Goal: Information Seeking & Learning: Learn about a topic

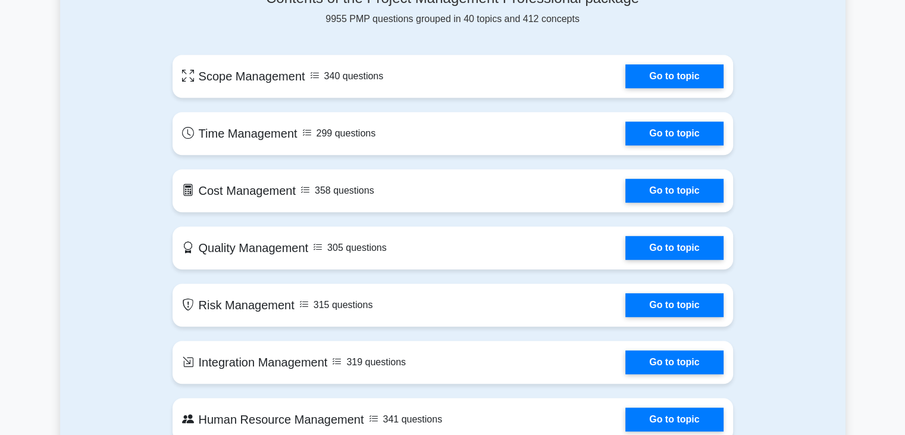
scroll to position [655, 0]
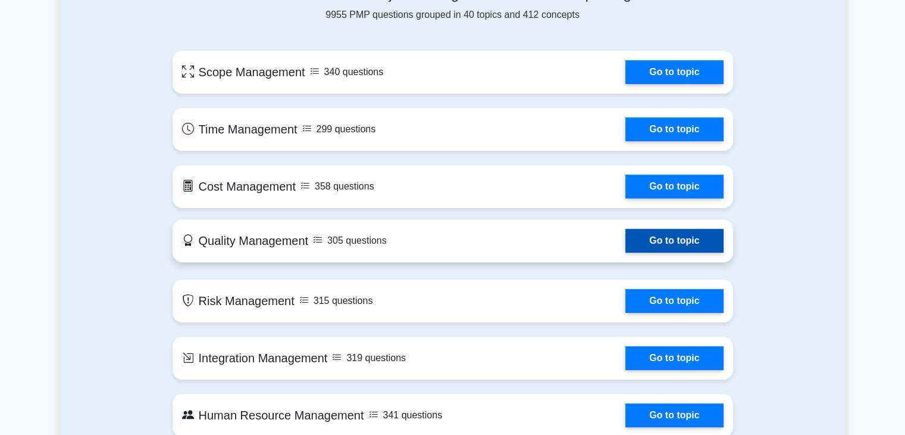
click at [626, 242] on link "Go to topic" at bounding box center [675, 241] width 98 height 24
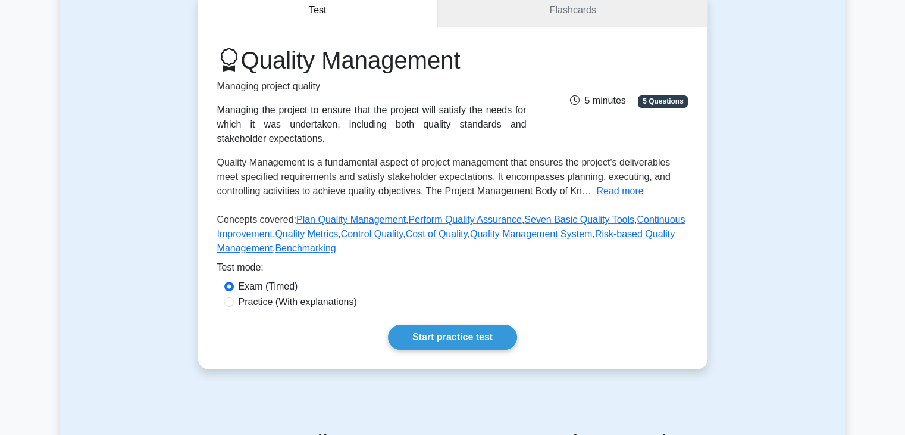
scroll to position [119, 0]
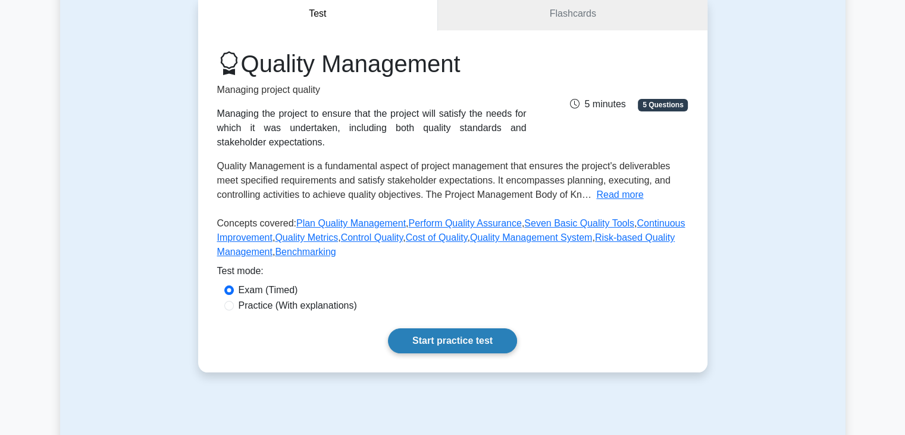
click at [441, 339] on link "Start practice test" at bounding box center [452, 340] width 129 height 25
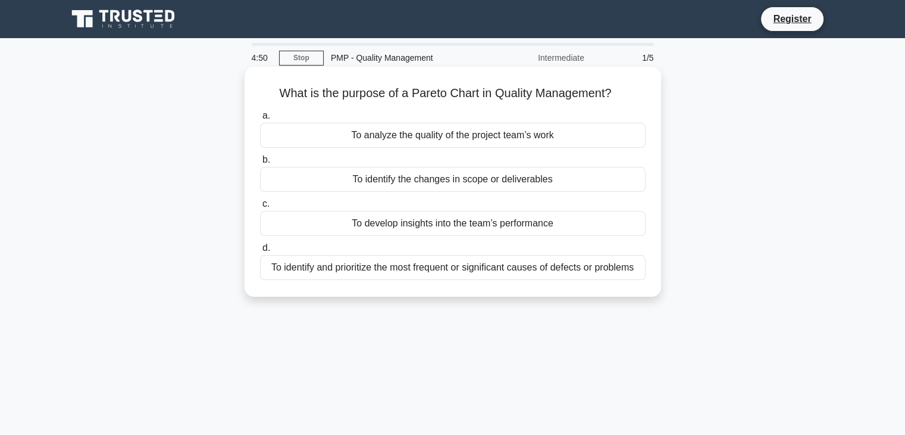
drag, startPoint x: 274, startPoint y: 93, endPoint x: 643, endPoint y: 279, distance: 413.7
click at [643, 279] on div "What is the purpose of a Pareto Chart in Quality Management? .spinner_0XTQ{tran…" at bounding box center [452, 181] width 407 height 220
copy div "What is the purpose of a Pareto Chart in Quality Management? .spinner_0XTQ{tran…"
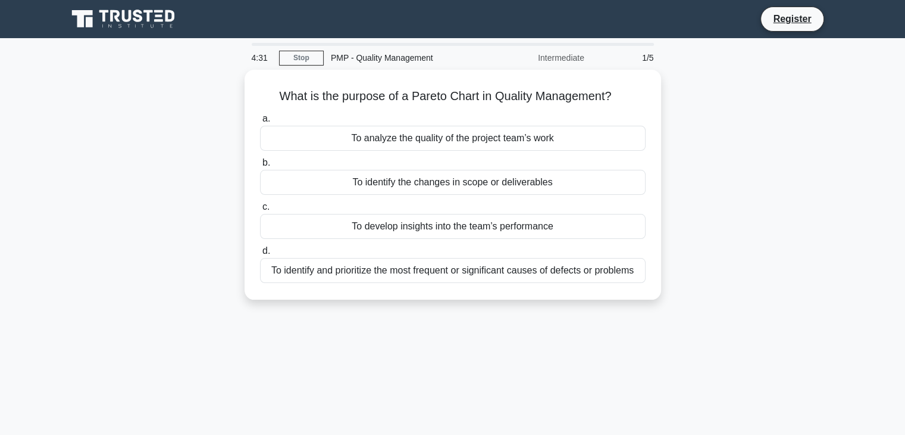
click at [394, 372] on div "4:31 Stop PMP - Quality Management Intermediate 1/5 What is the purpose of a Pa…" at bounding box center [453, 340] width 786 height 595
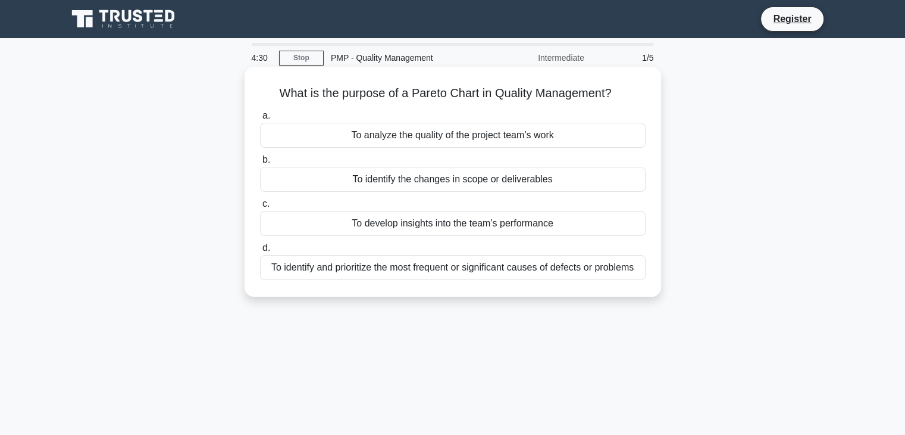
click at [291, 273] on div "To identify and prioritize the most frequent or significant causes of defects o…" at bounding box center [453, 267] width 386 height 25
click at [260, 252] on input "d. To identify and prioritize the most frequent or significant causes of defect…" at bounding box center [260, 248] width 0 height 8
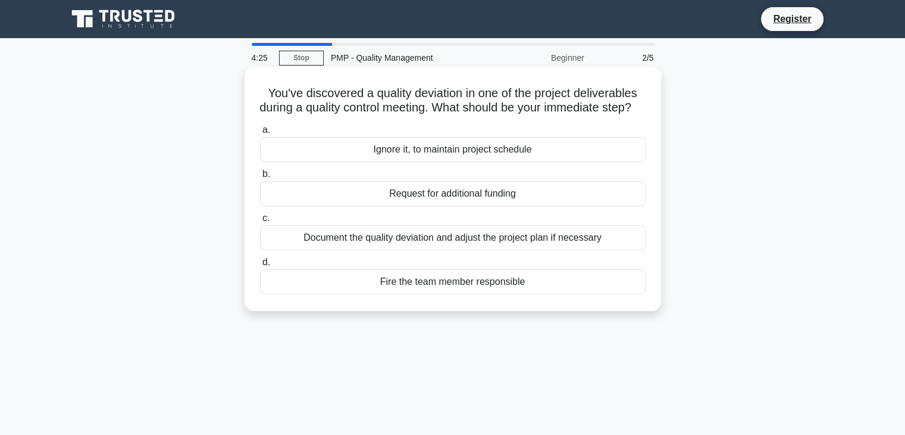
drag, startPoint x: 261, startPoint y: 92, endPoint x: 636, endPoint y: 313, distance: 435.2
click at [636, 306] on div "You've discovered a quality deviation in one of the project deliverables during…" at bounding box center [452, 188] width 407 height 235
copy div "You've discovered a quality deviation in one of the project deliverables during…"
click at [271, 250] on div "Document the quality deviation and adjust the project plan if necessary" at bounding box center [453, 237] width 386 height 25
click at [260, 222] on input "c. Document the quality deviation and adjust the project plan if necessary" at bounding box center [260, 218] width 0 height 8
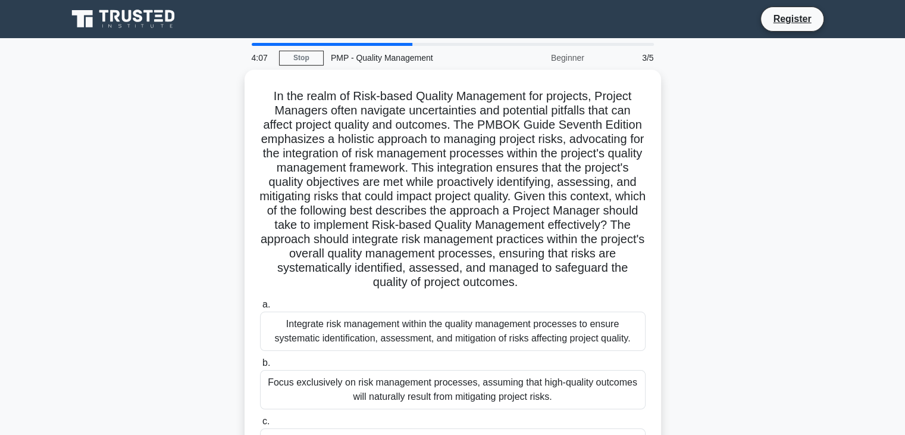
scroll to position [209, 0]
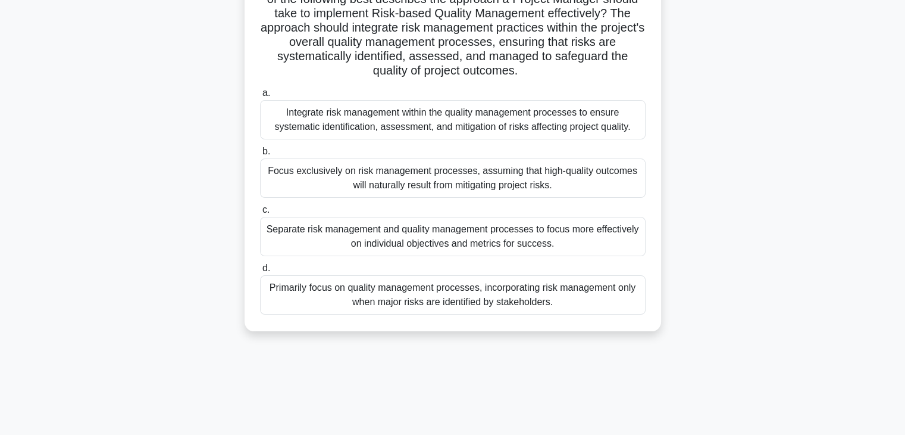
drag, startPoint x: 266, startPoint y: 93, endPoint x: 607, endPoint y: 328, distance: 413.9
click at [607, 328] on div "In the realm of Risk-based Quality Management for projects, Project Managers of…" at bounding box center [453, 94] width 417 height 473
copy div "In the realm of Risk-based Quality Management for projects, Project Managers of…"
click at [293, 123] on div "Integrate risk management within the quality management processes to ensure sys…" at bounding box center [453, 119] width 386 height 39
click at [260, 97] on input "a. Integrate risk management within the quality management processes to ensure …" at bounding box center [260, 93] width 0 height 8
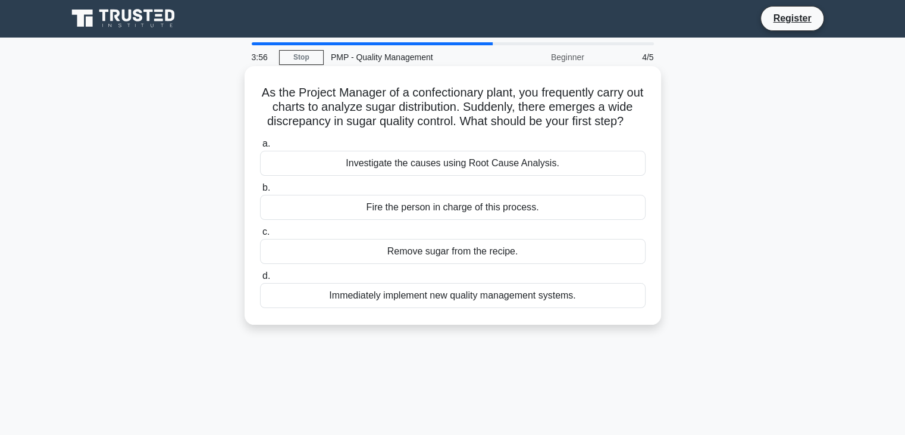
scroll to position [0, 0]
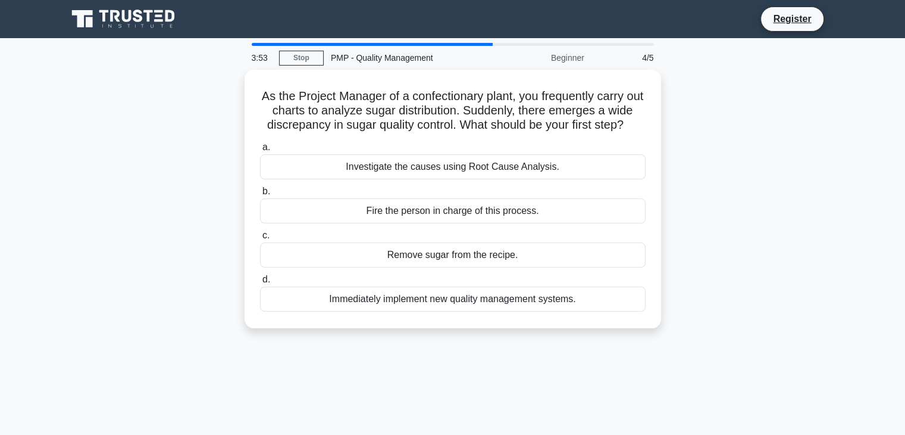
drag, startPoint x: 264, startPoint y: 92, endPoint x: 666, endPoint y: 331, distance: 467.4
click at [666, 331] on div "As the Project Manager of a confectionary plant, you frequently carry out chart…" at bounding box center [453, 206] width 786 height 273
copy div "As the Project Manager of a confectionary plant, you frequently carry out chart…"
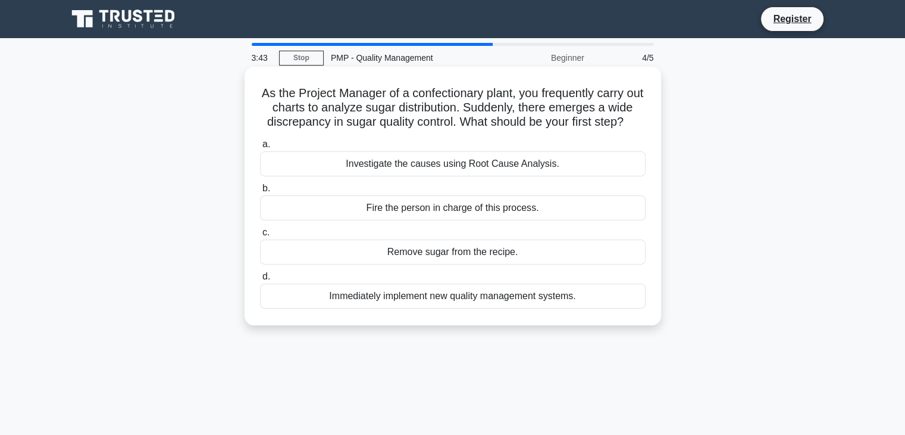
click at [299, 176] on div "Investigate the causes using Root Cause Analysis." at bounding box center [453, 163] width 386 height 25
click at [260, 148] on input "a. Investigate the causes using Root Cause Analysis." at bounding box center [260, 144] width 0 height 8
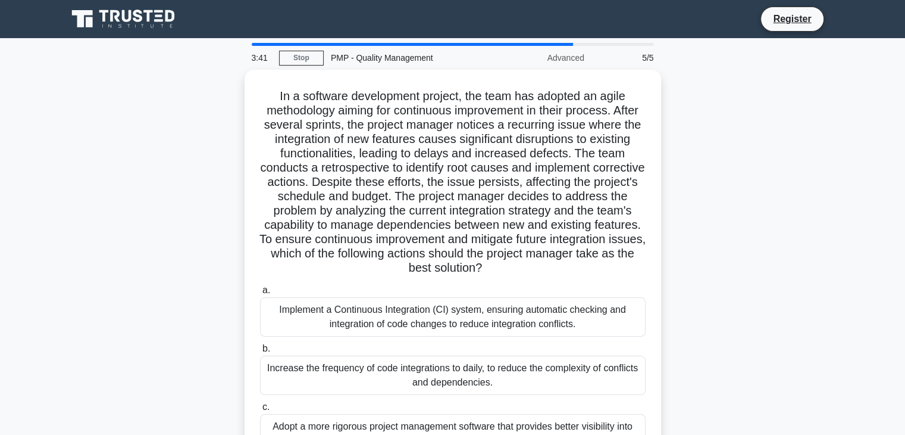
scroll to position [209, 0]
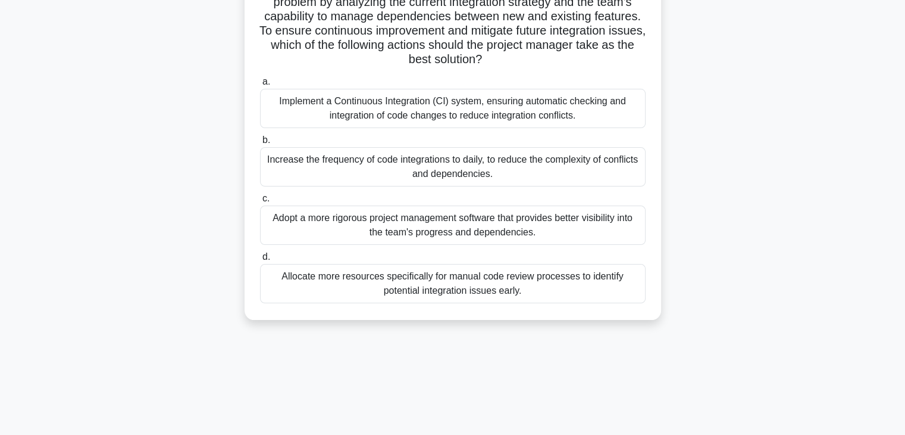
drag, startPoint x: 274, startPoint y: 91, endPoint x: 660, endPoint y: 319, distance: 447.6
click at [660, 319] on div "In a software development project, the team has adopted an agile methodology ai…" at bounding box center [453, 97] width 786 height 473
copy div "In a software development project, the team has adopted an agile methodology ai…"
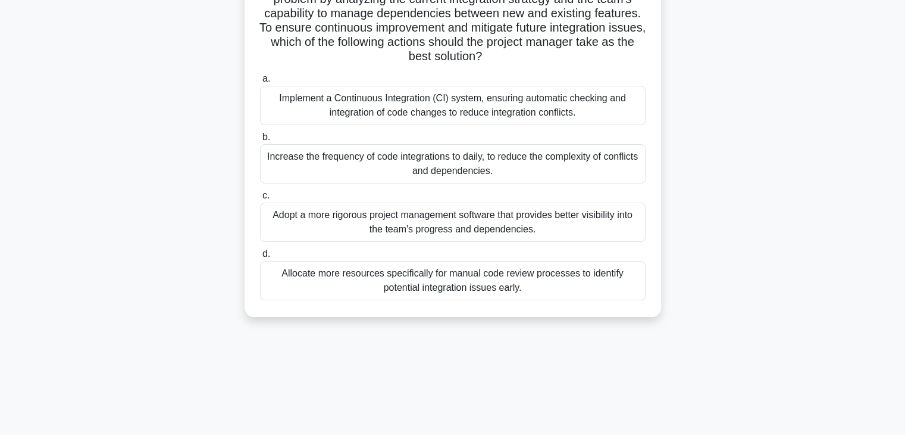
click at [319, 93] on div "Implement a Continuous Integration (CI) system, ensuring automatic checking and…" at bounding box center [453, 105] width 386 height 39
click at [260, 83] on input "a. Implement a Continuous Integration (CI) system, ensuring automatic checking …" at bounding box center [260, 79] width 0 height 8
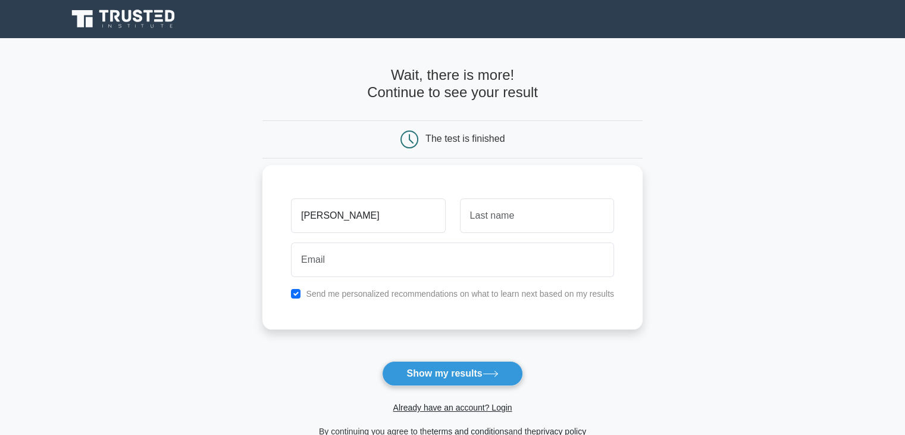
type input "jose luis"
click at [504, 210] on input "text" at bounding box center [537, 215] width 154 height 35
type input "reynaga tejada"
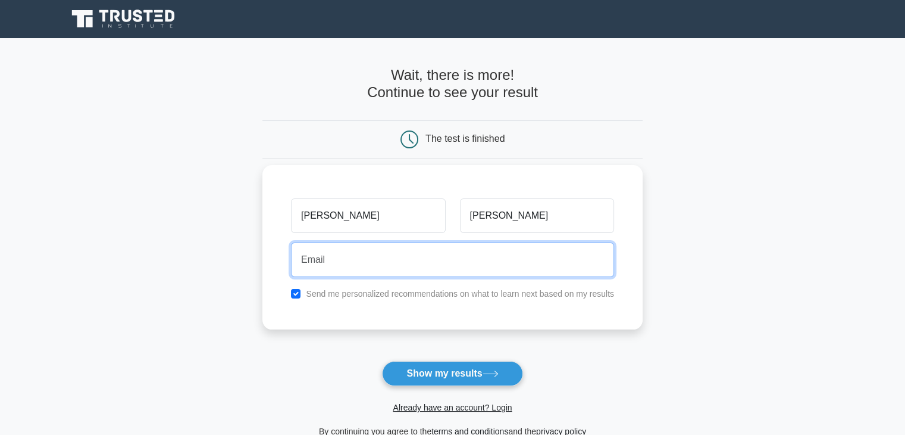
click at [421, 274] on input "email" at bounding box center [452, 259] width 323 height 35
type input "jpepeluisrt@hotmail.com"
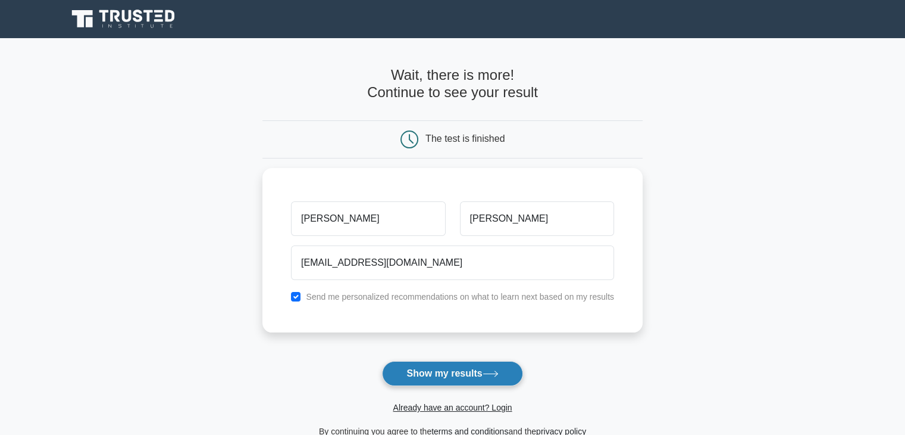
click at [476, 375] on button "Show my results" at bounding box center [452, 373] width 140 height 25
